Goal: Find specific page/section: Find specific page/section

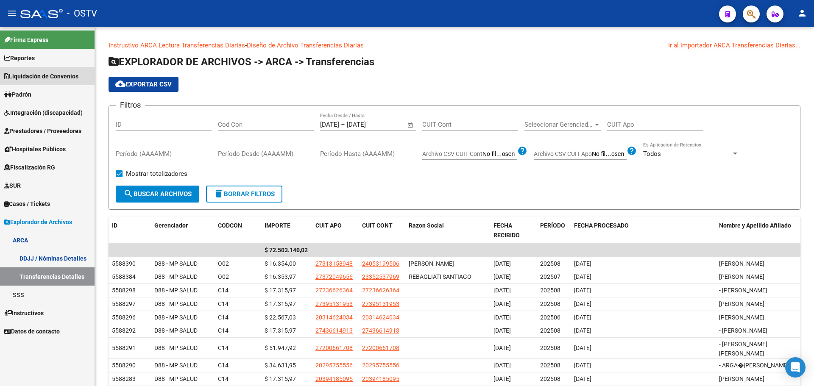
click at [53, 74] on span "Liquidación de Convenios" at bounding box center [41, 76] width 74 height 9
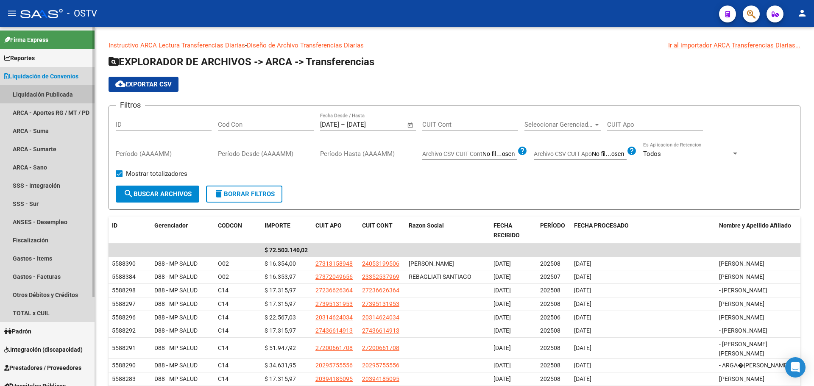
click at [42, 92] on link "Liquidación Publicada" at bounding box center [47, 94] width 95 height 18
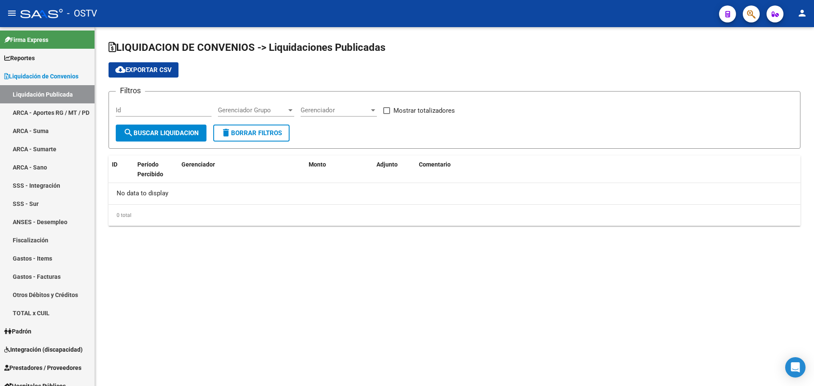
checkbox input "true"
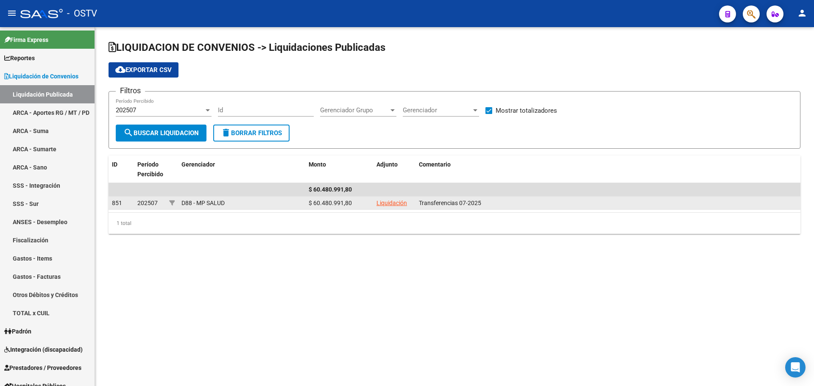
click at [394, 205] on link "Liquidación" at bounding box center [392, 203] width 31 height 7
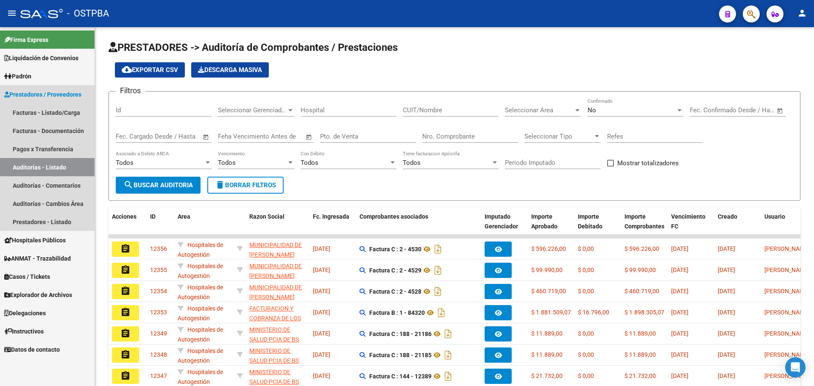
click at [47, 163] on link "Auditorías - Listado" at bounding box center [47, 167] width 95 height 18
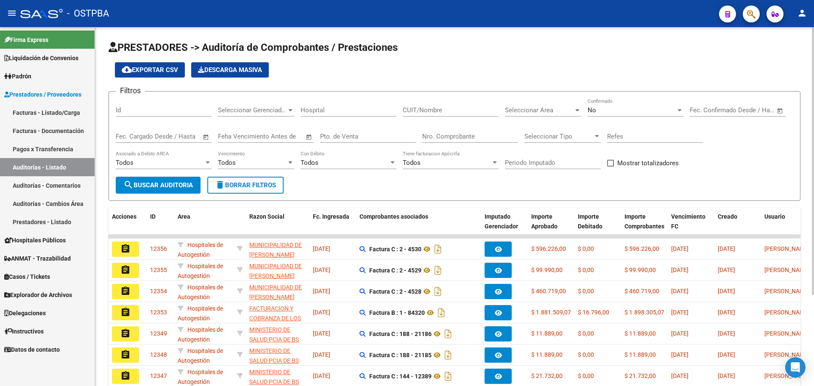
click at [610, 106] on div "No Confirmado" at bounding box center [636, 107] width 96 height 18
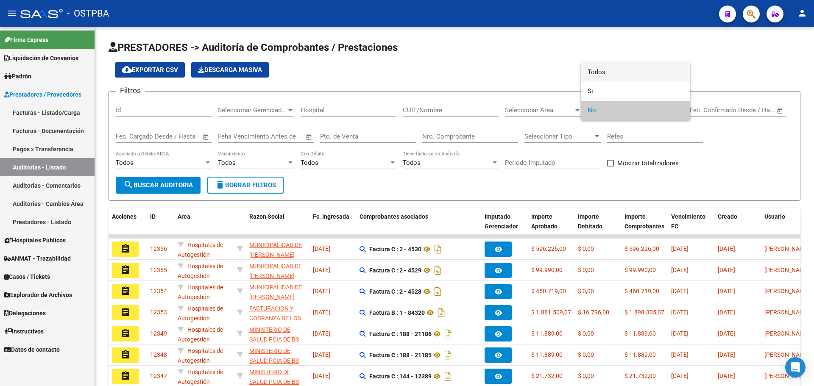
click at [606, 76] on span "Todos" at bounding box center [636, 72] width 96 height 19
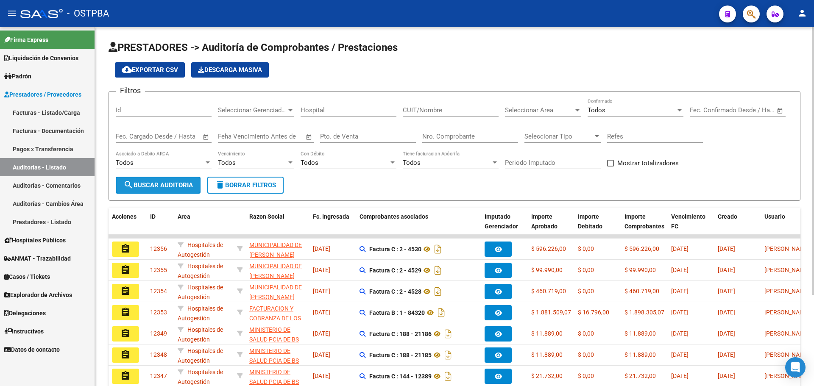
drag, startPoint x: 167, startPoint y: 190, endPoint x: 174, endPoint y: 187, distance: 7.5
click at [167, 190] on button "search Buscar Auditoria" at bounding box center [158, 185] width 85 height 17
